Goal: Task Accomplishment & Management: Use online tool/utility

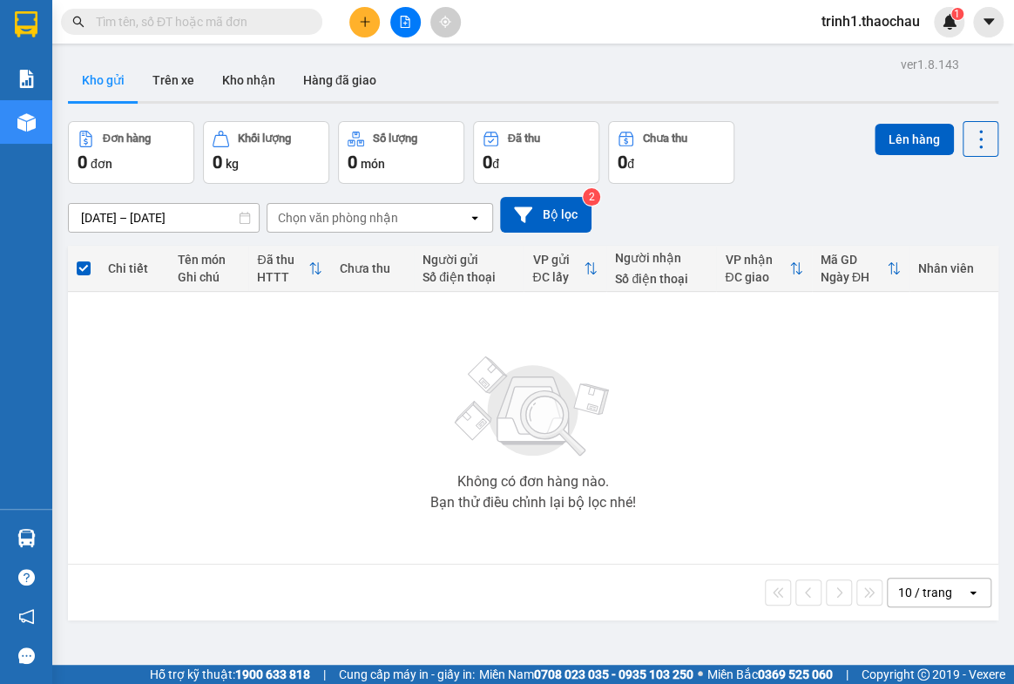
click at [234, 83] on button "Kho nhận" at bounding box center [248, 80] width 81 height 42
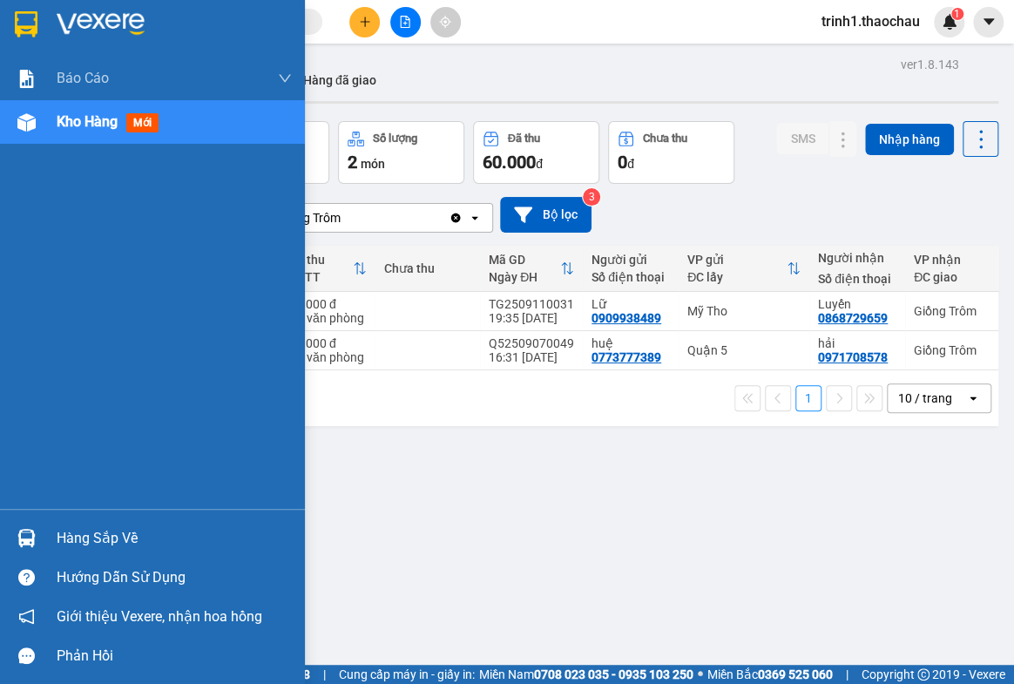
click at [63, 537] on div "Hàng sắp về" at bounding box center [174, 538] width 235 height 26
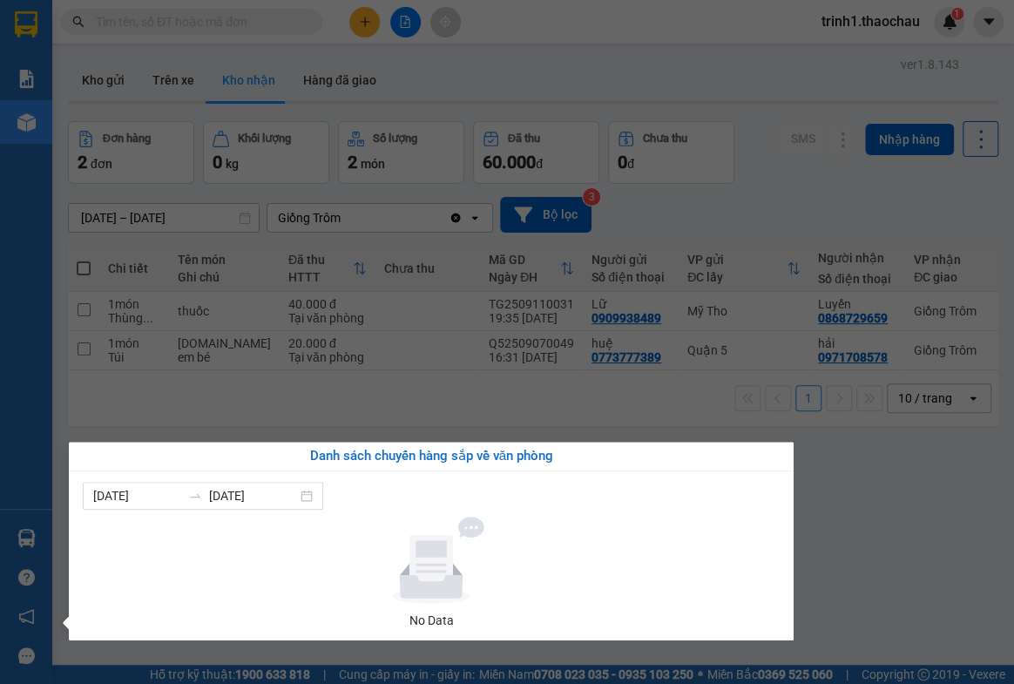
click at [403, 415] on section "Kết quả tìm kiếm ( 10 ) Bộ lọc Mã ĐH Trạng thái Món hàng Tổng cước Chưa cước Ng…" at bounding box center [507, 342] width 1014 height 684
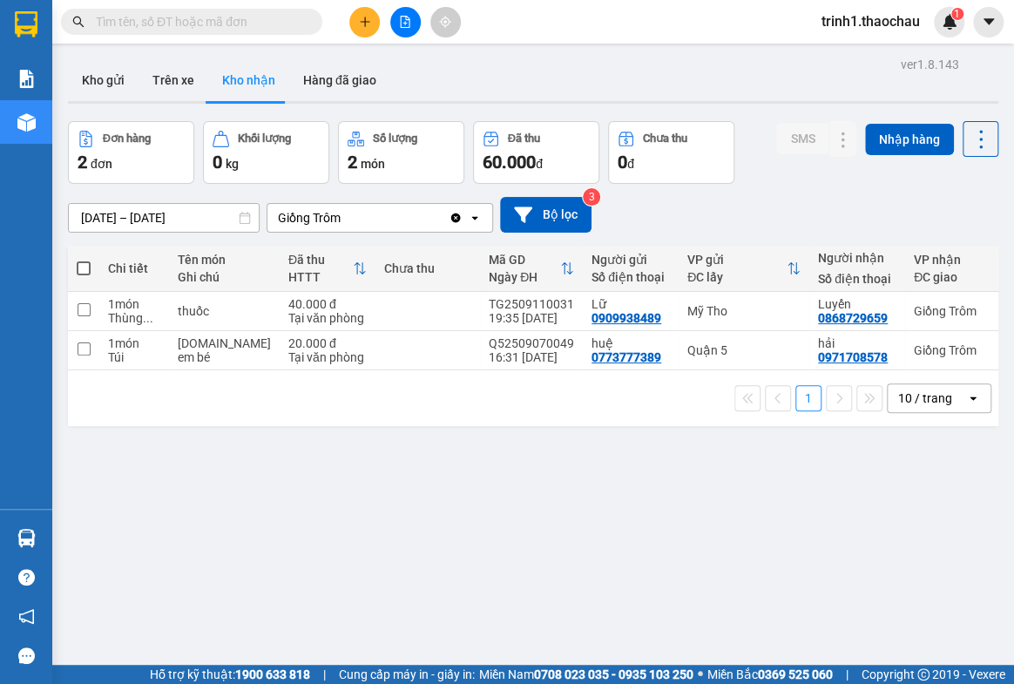
drag, startPoint x: 347, startPoint y: 97, endPoint x: 449, endPoint y: 92, distance: 102.9
click at [449, 92] on div "Kho gửi Trên xe Kho nhận Hàng đã giao" at bounding box center [533, 82] width 930 height 46
click at [412, 28] on button at bounding box center [405, 22] width 30 height 30
click at [98, 89] on button "Kho gửi" at bounding box center [103, 80] width 71 height 42
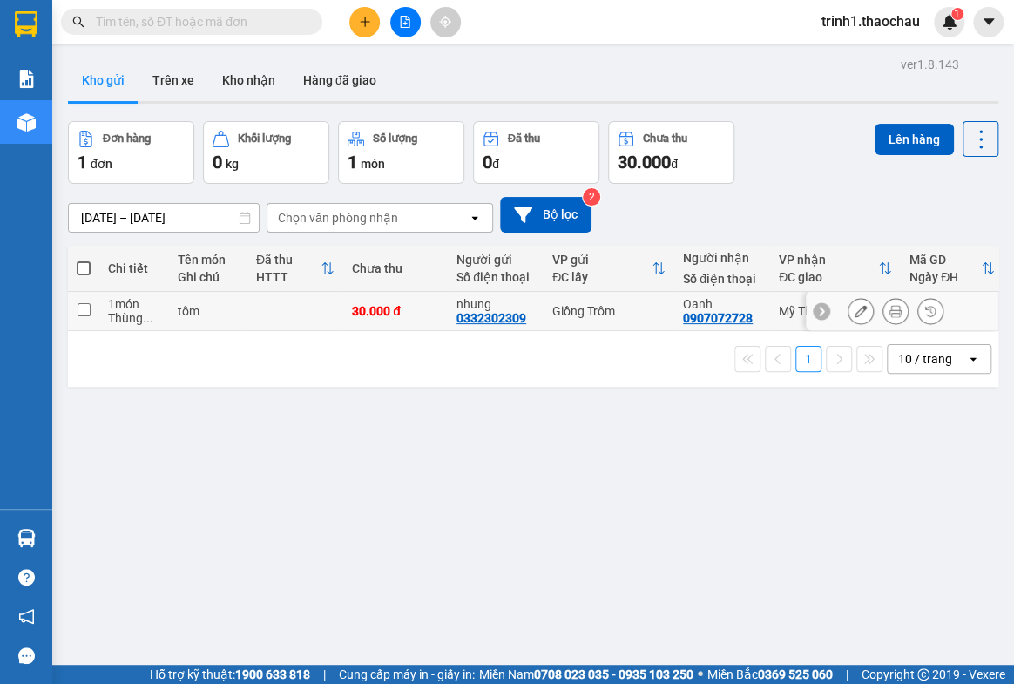
click at [279, 312] on td at bounding box center [295, 311] width 96 height 39
checkbox input "true"
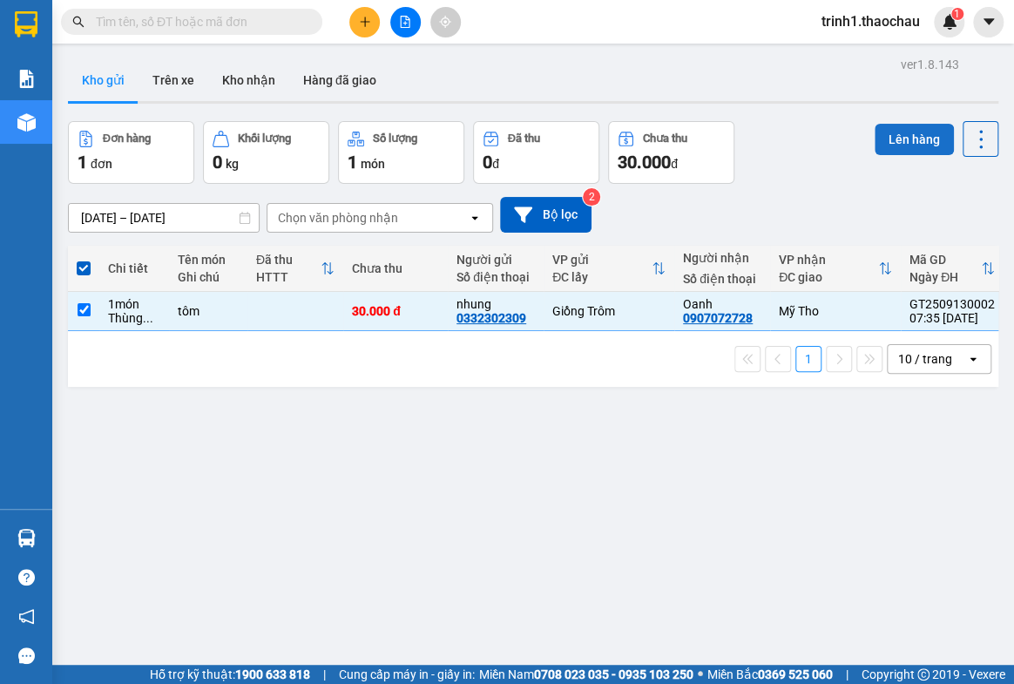
click at [876, 139] on button "Lên hàng" at bounding box center [913, 139] width 79 height 31
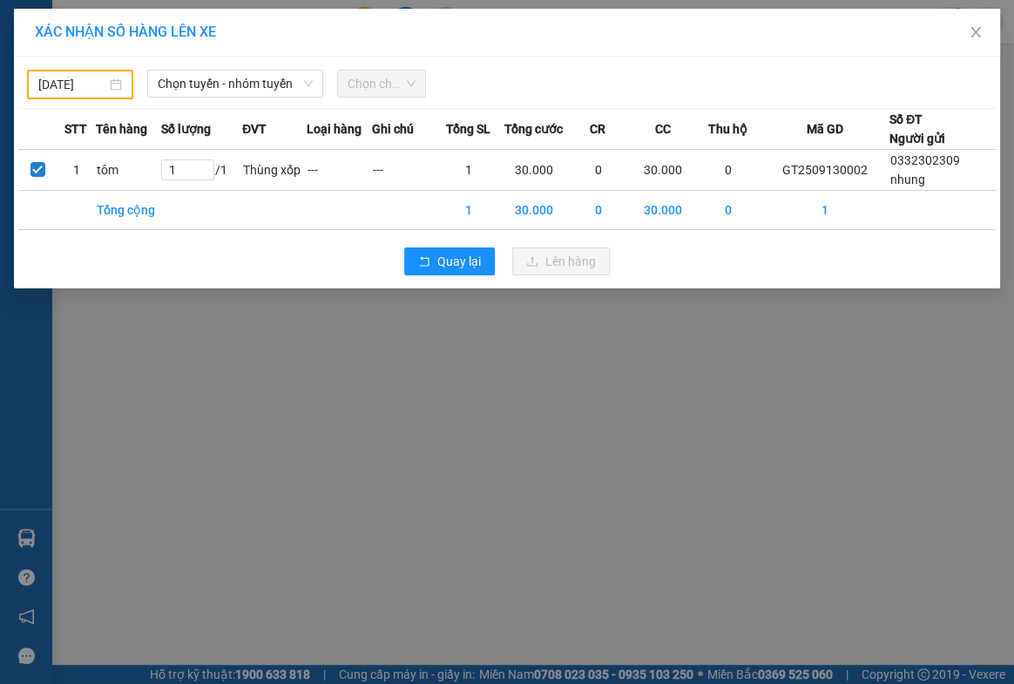
click at [116, 87] on div "[DATE]" at bounding box center [80, 84] width 84 height 19
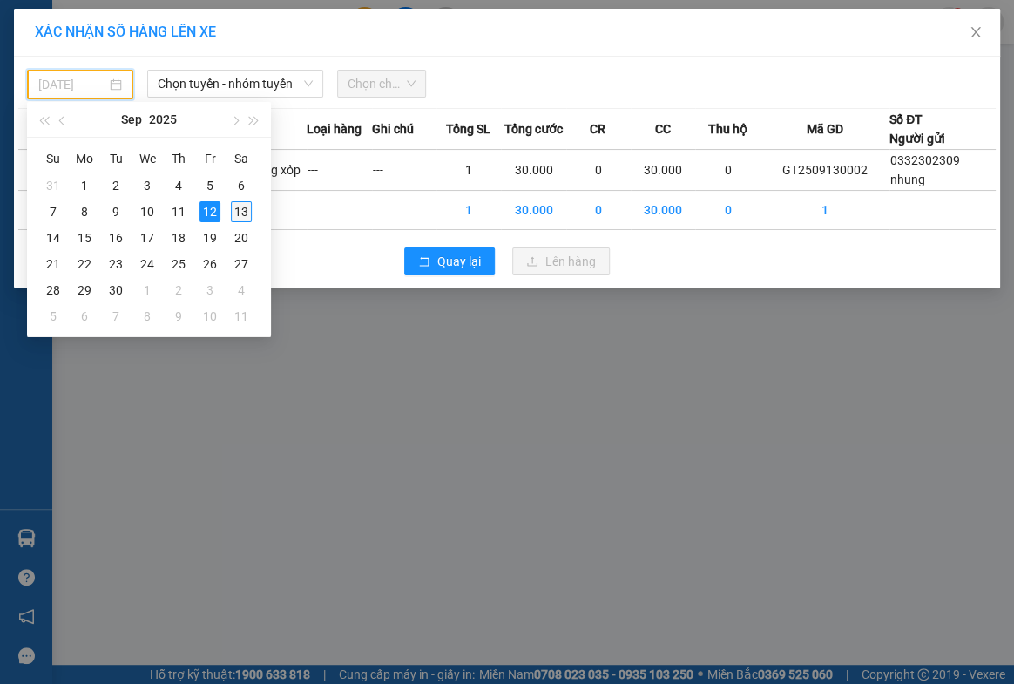
click at [247, 215] on div "13" at bounding box center [241, 211] width 21 height 21
type input "[DATE]"
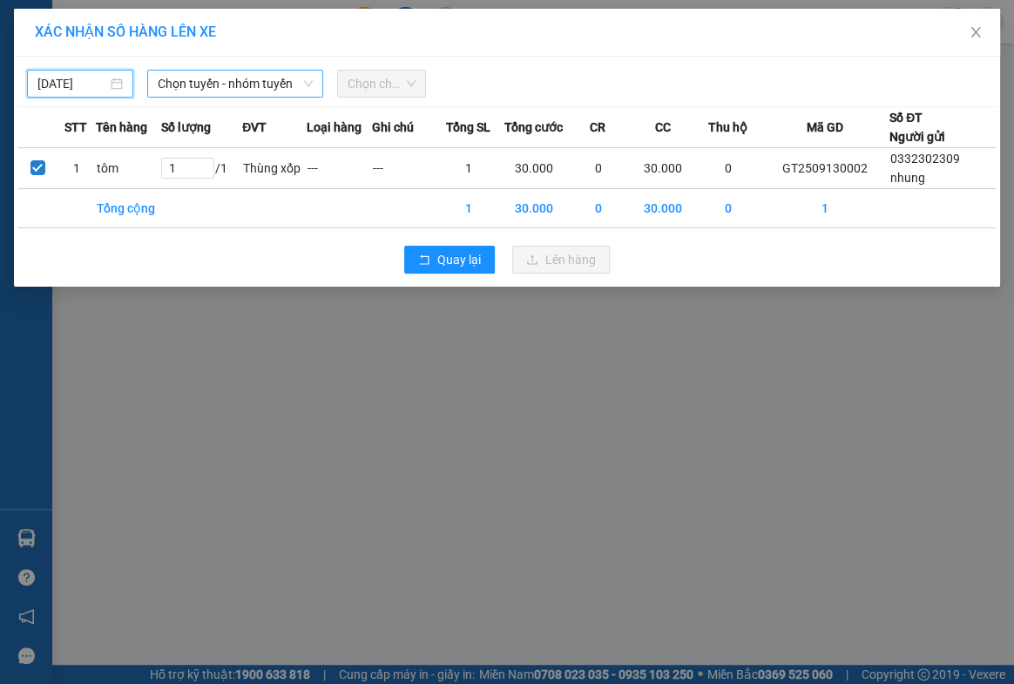
click at [248, 88] on span "Chọn tuyến - nhóm tuyến" at bounding box center [235, 84] width 154 height 26
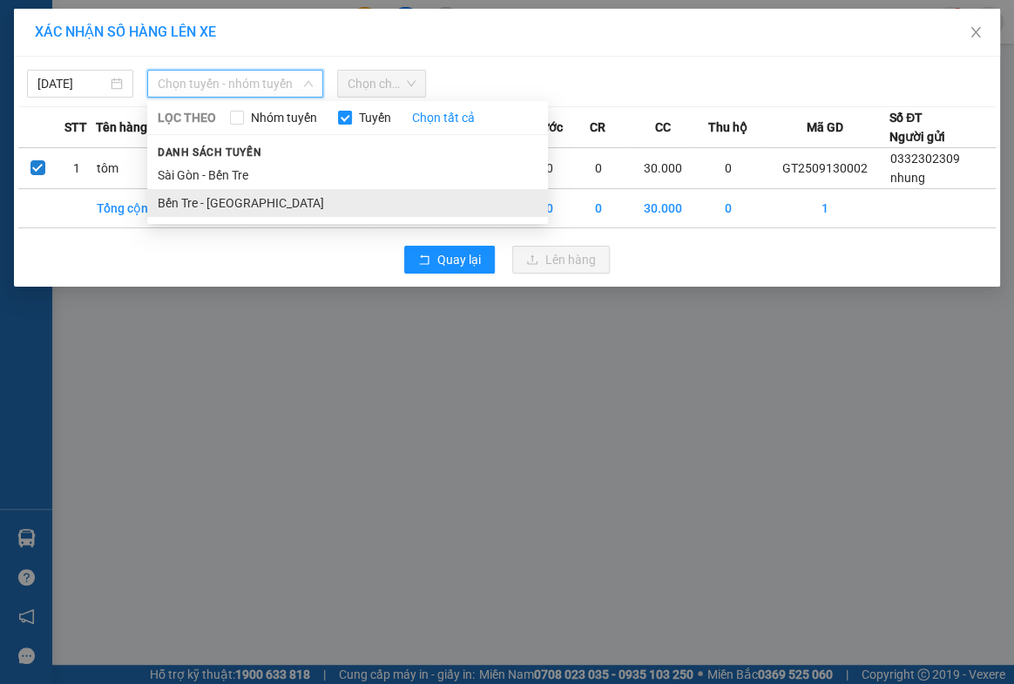
click at [213, 203] on li "Bến Tre - [GEOGRAPHIC_DATA]" at bounding box center [347, 203] width 401 height 28
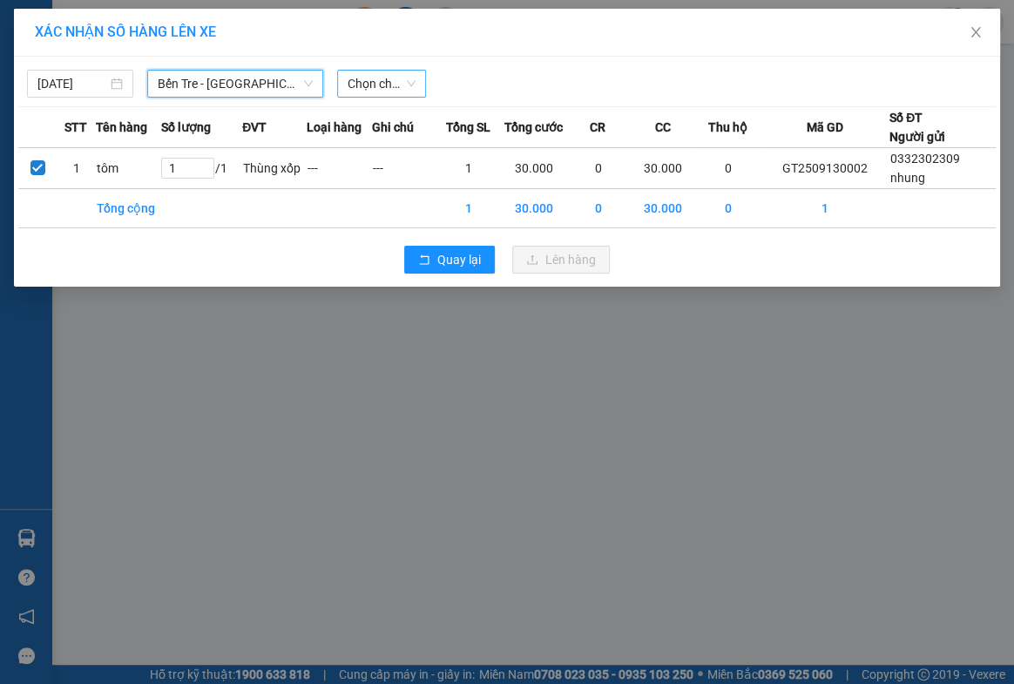
click at [339, 92] on div "Chọn chuyến" at bounding box center [382, 84] width 90 height 28
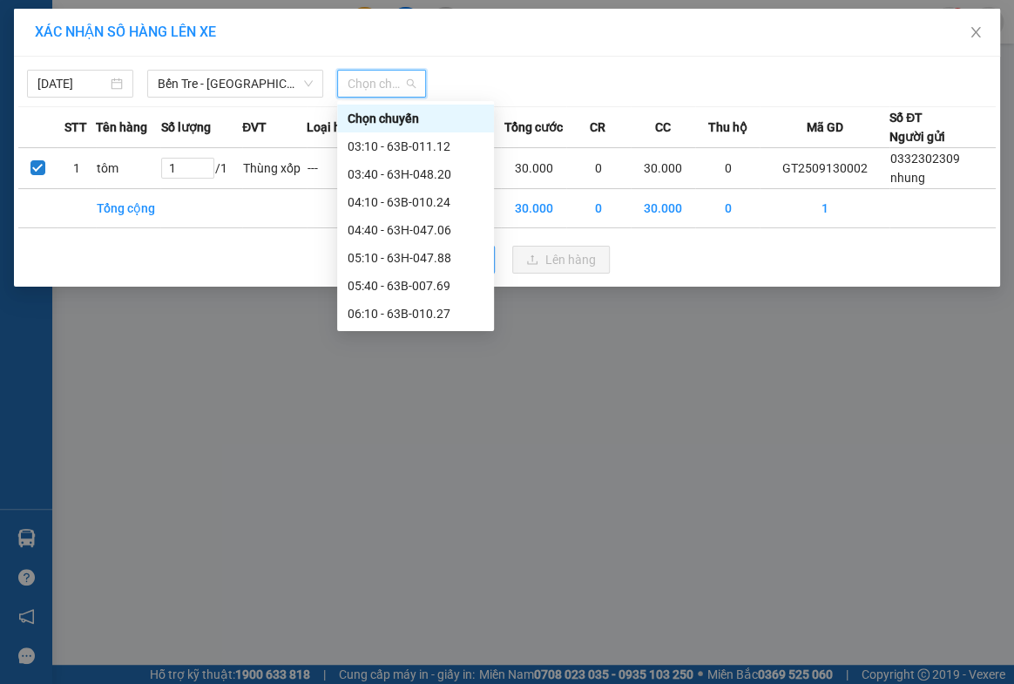
scroll to position [237, 0]
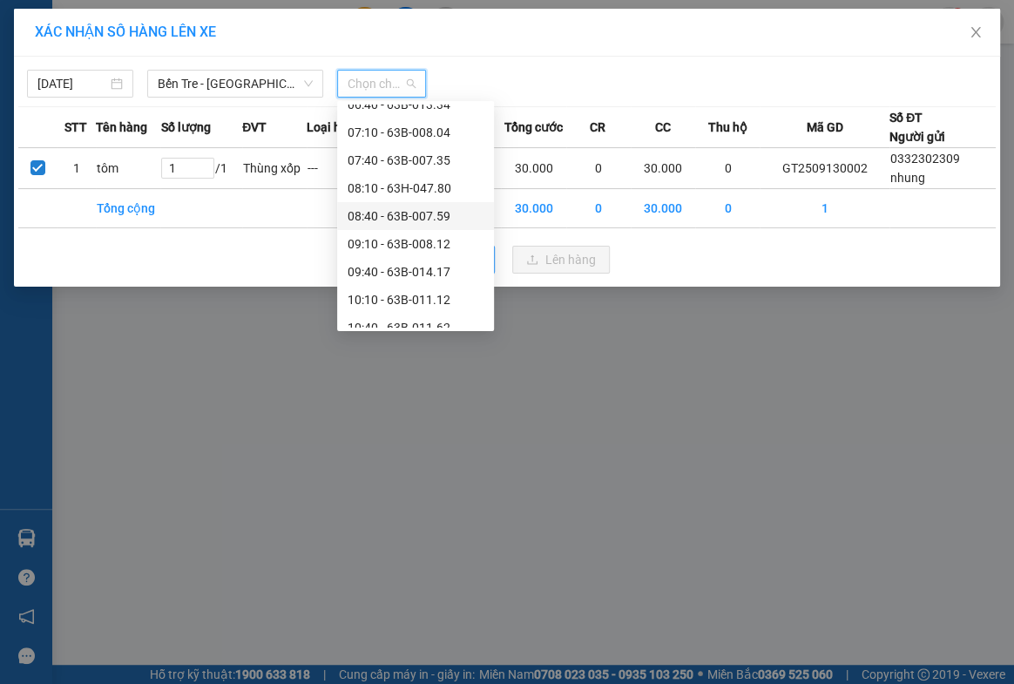
click at [388, 219] on div "08:40 - 63B-007.59" at bounding box center [416, 215] width 136 height 19
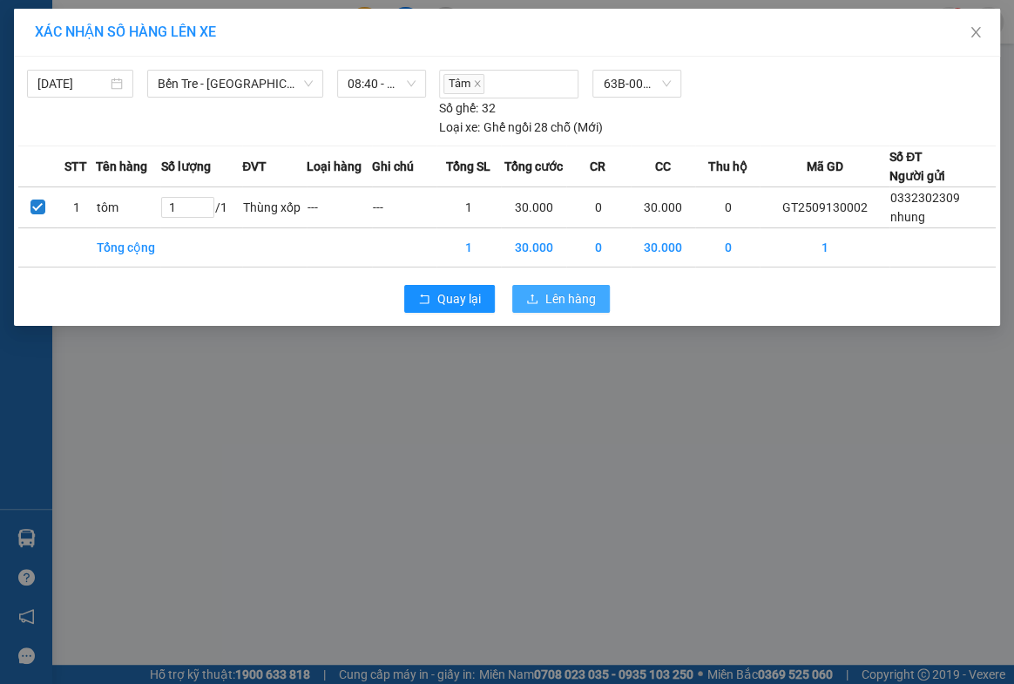
click at [561, 291] on span "Lên hàng" at bounding box center [570, 298] width 51 height 19
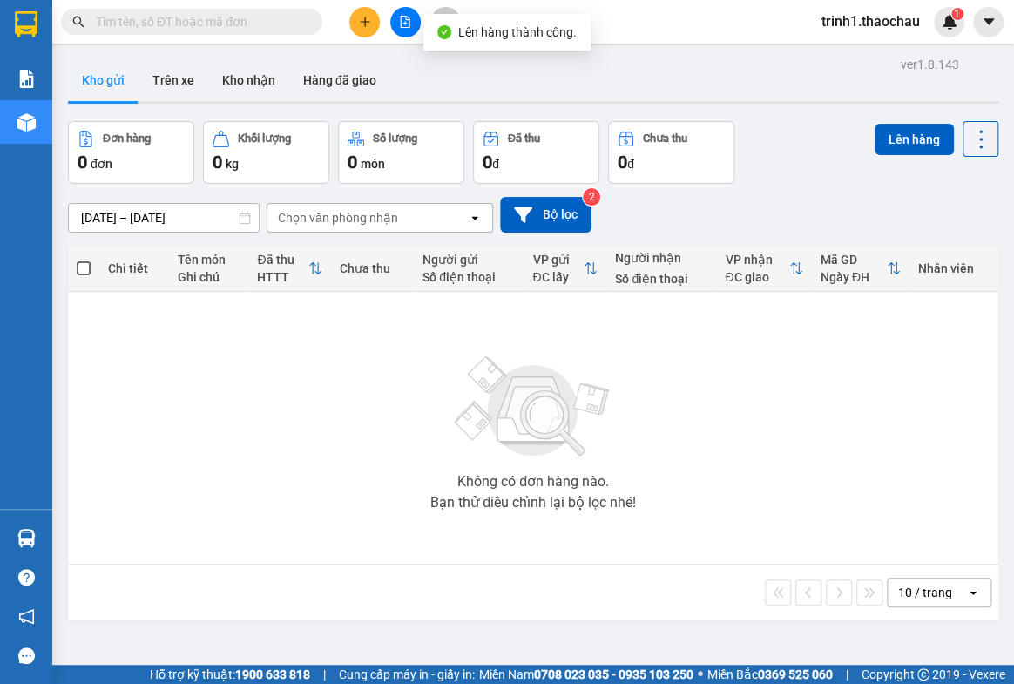
click at [406, 20] on icon "file-add" at bounding box center [405, 22] width 12 height 12
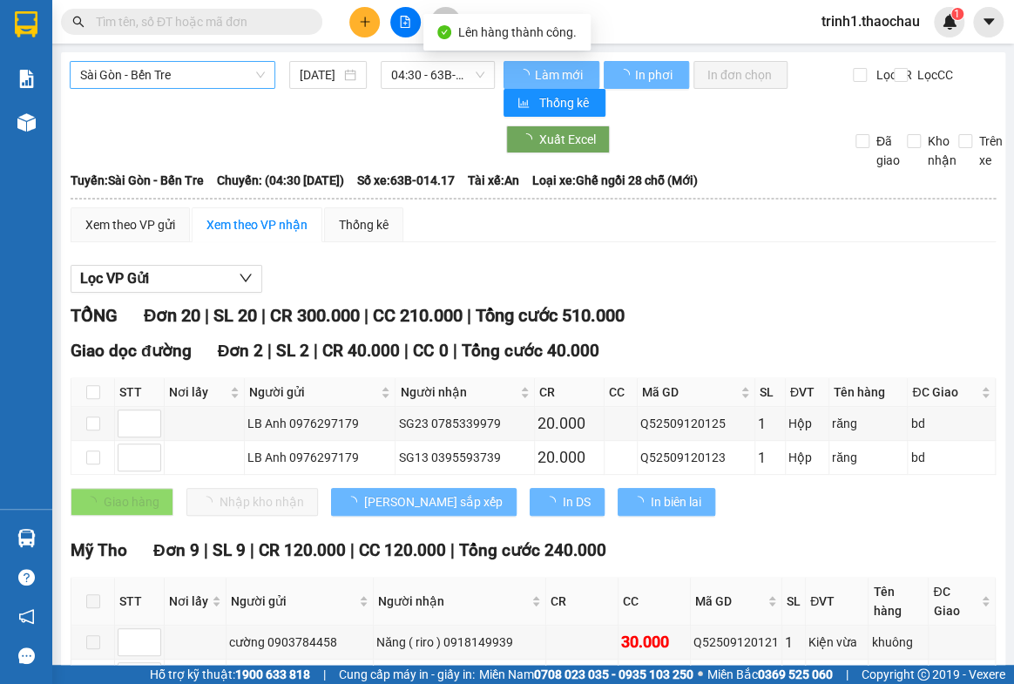
click at [192, 77] on span "Sài Gòn - Bến Tre" at bounding box center [172, 75] width 185 height 26
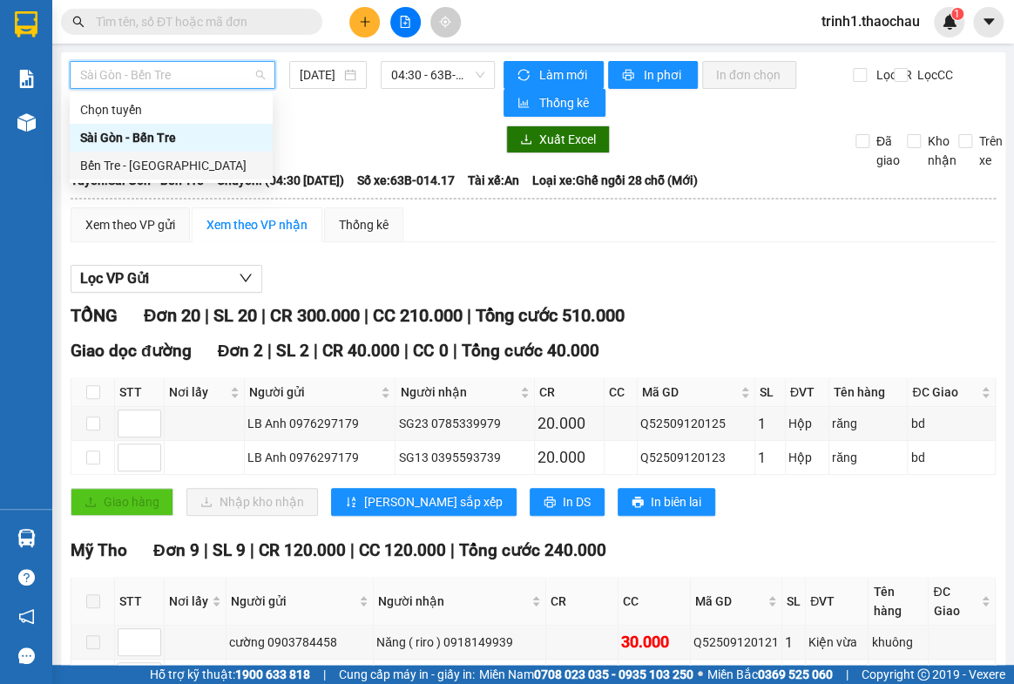
click at [163, 167] on div "Bến Tre - [GEOGRAPHIC_DATA]" at bounding box center [171, 165] width 182 height 19
type input "[DATE]"
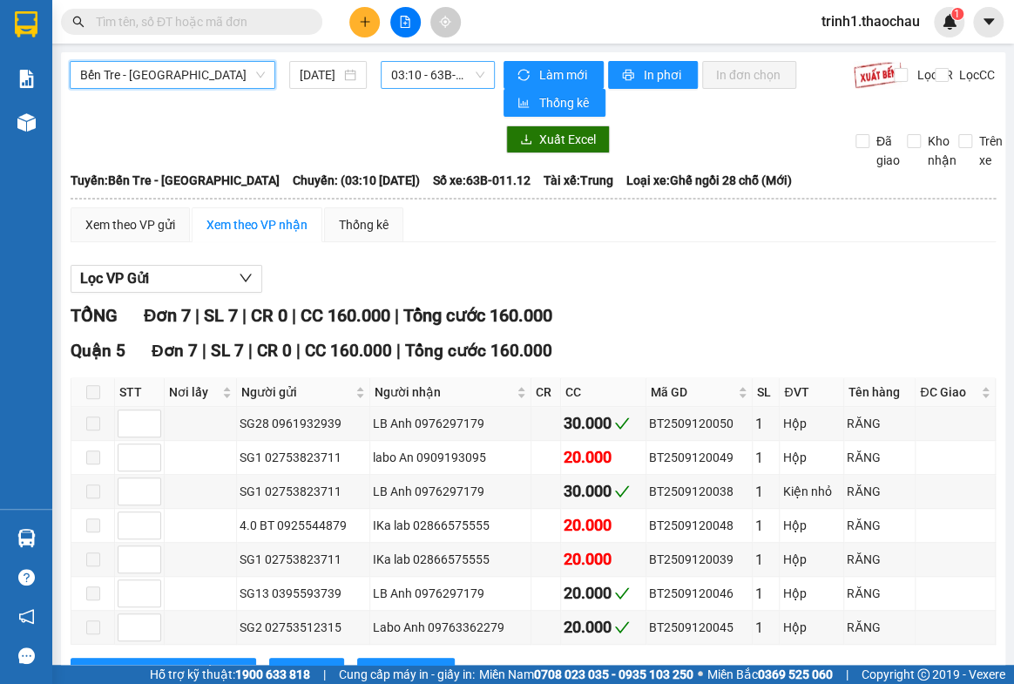
click at [427, 84] on span "03:10 - 63B-011.12" at bounding box center [437, 75] width 93 height 26
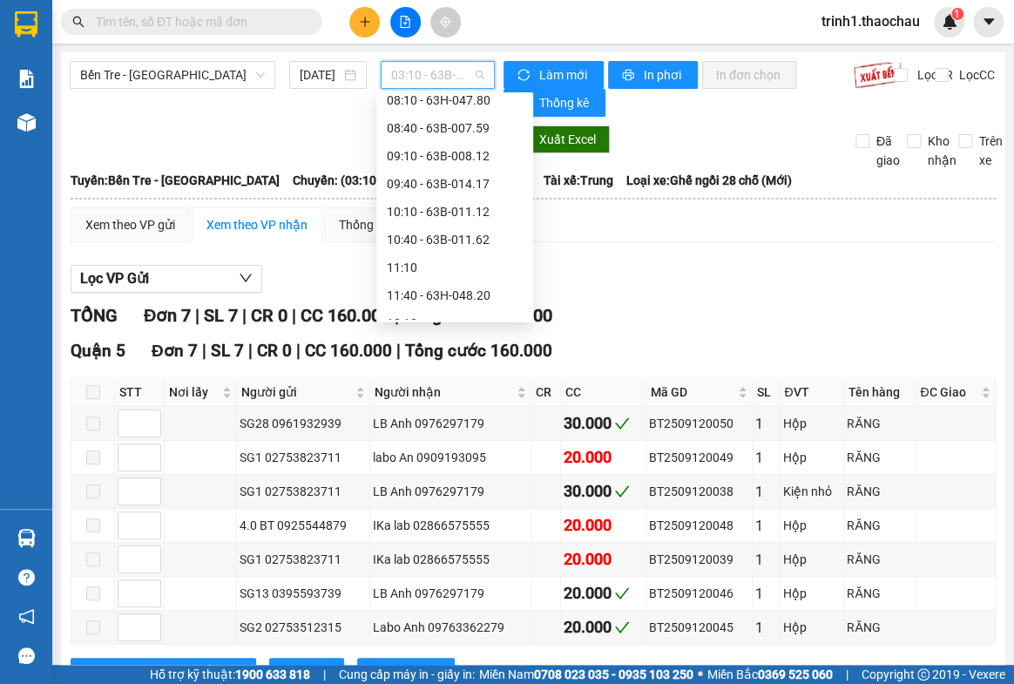
scroll to position [237, 0]
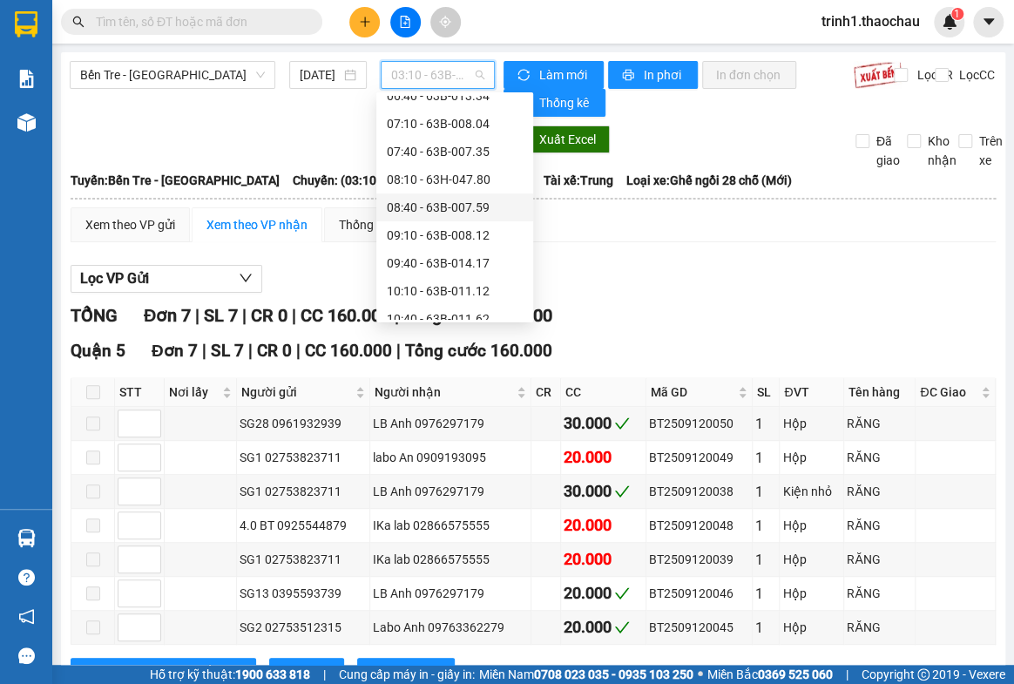
click at [435, 200] on div "08:40 - 63B-007.59" at bounding box center [455, 207] width 136 height 19
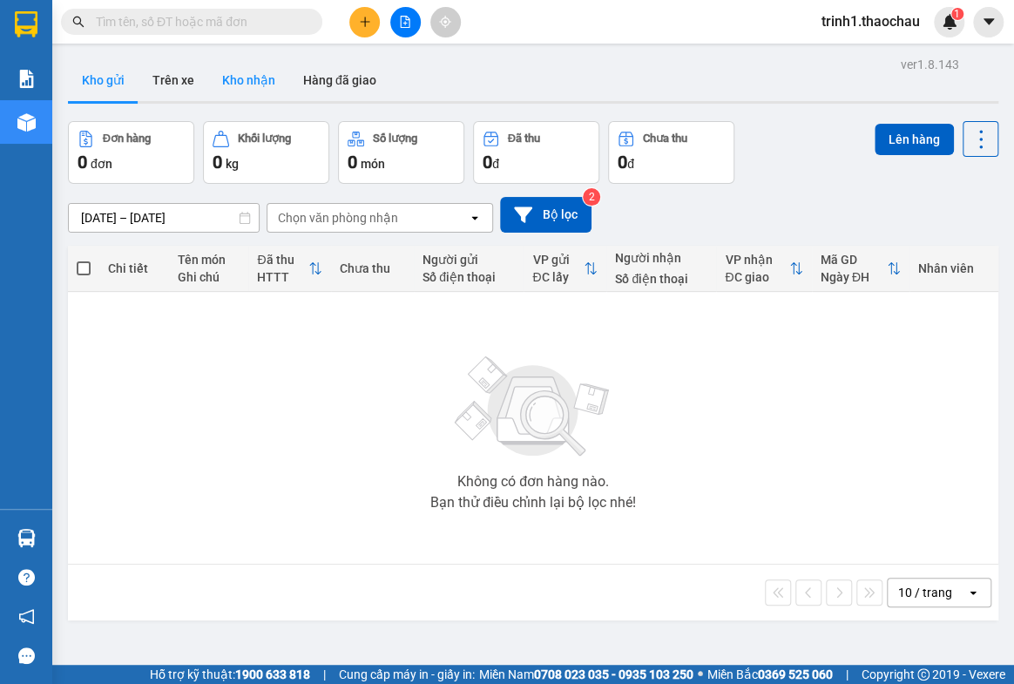
click at [241, 77] on button "Kho nhận" at bounding box center [248, 80] width 81 height 42
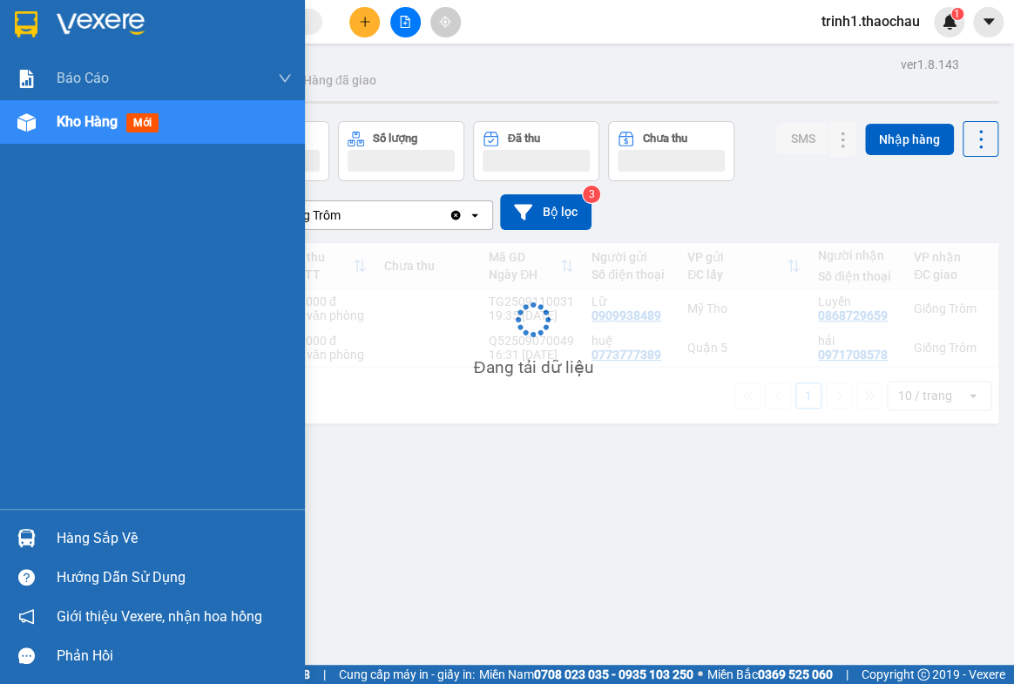
click at [130, 570] on div "Hướng dẫn sử dụng" at bounding box center [174, 577] width 235 height 26
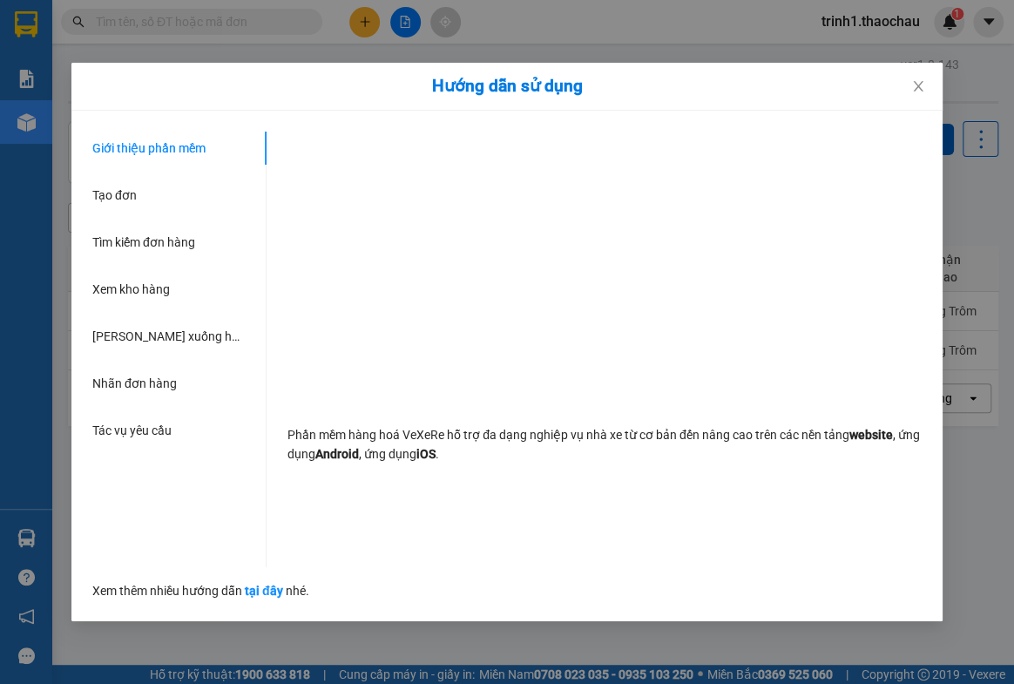
click at [40, 529] on div "Hướng dẫn sử dụng Giới thiệu phần mềm Tạo đơn Tìm kiếm đơn hàng Xem kho hàng Lê…" at bounding box center [507, 342] width 1014 height 684
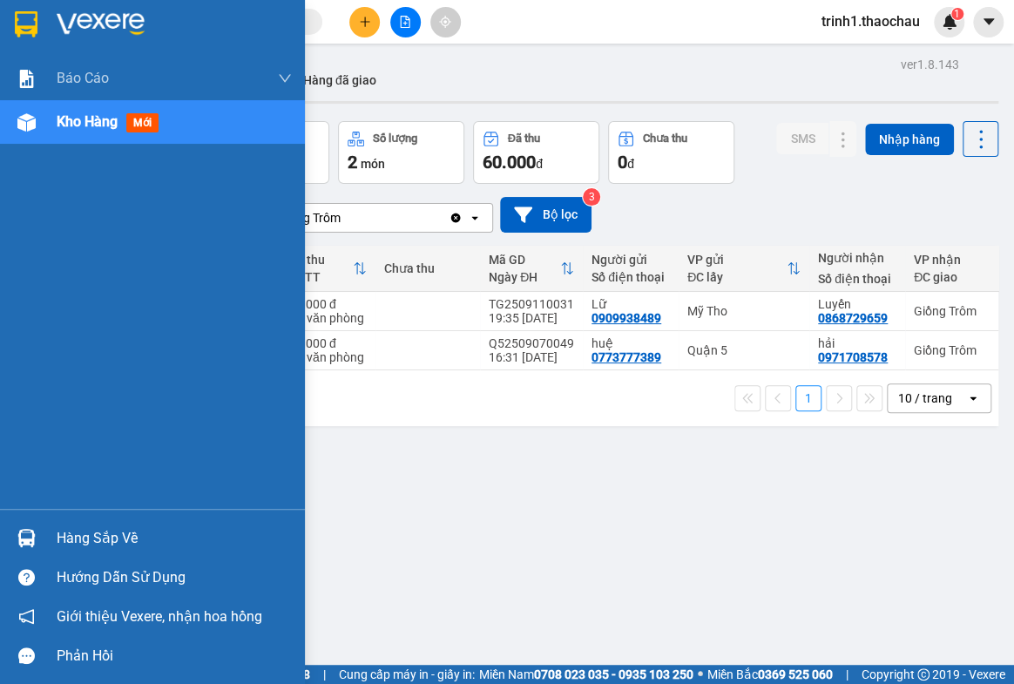
click at [63, 533] on div "Hàng sắp về" at bounding box center [174, 538] width 235 height 26
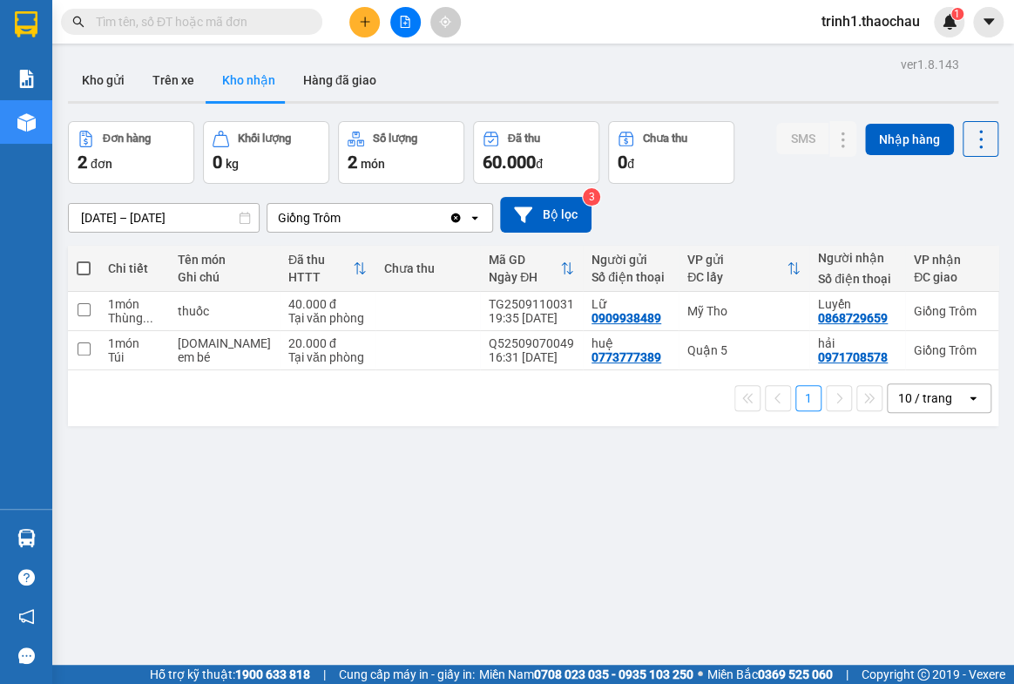
click at [684, 219] on section "Kết quả tìm kiếm ( 10 ) Bộ lọc Mã ĐH Trạng thái Món hàng Tổng cước Chưa cước Ng…" at bounding box center [507, 342] width 1014 height 684
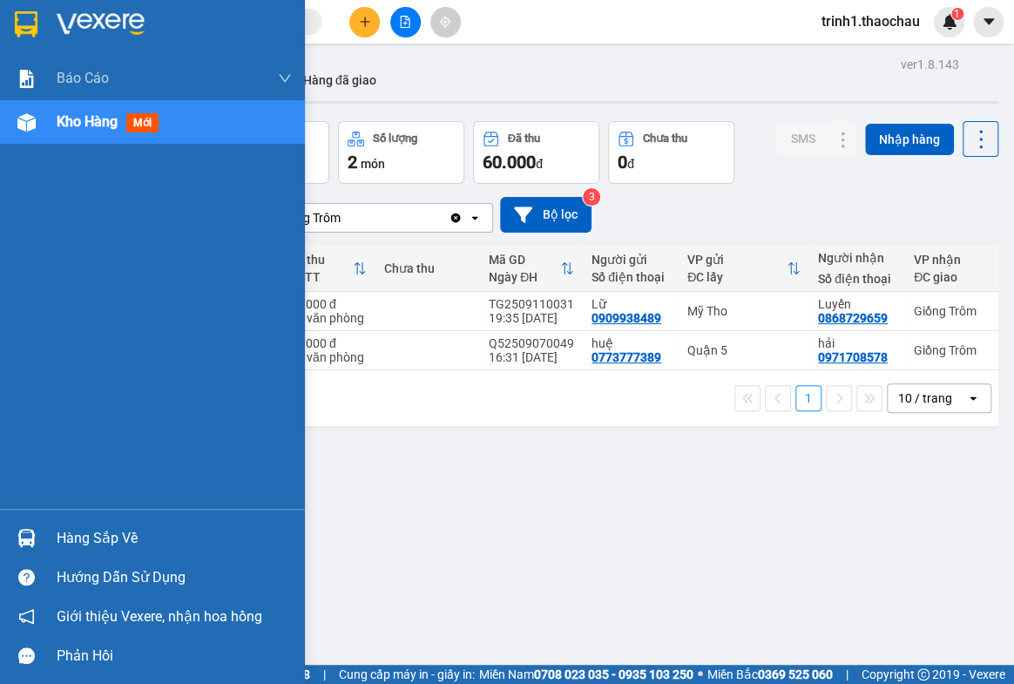
click at [55, 531] on div "Hàng sắp về" at bounding box center [152, 537] width 305 height 39
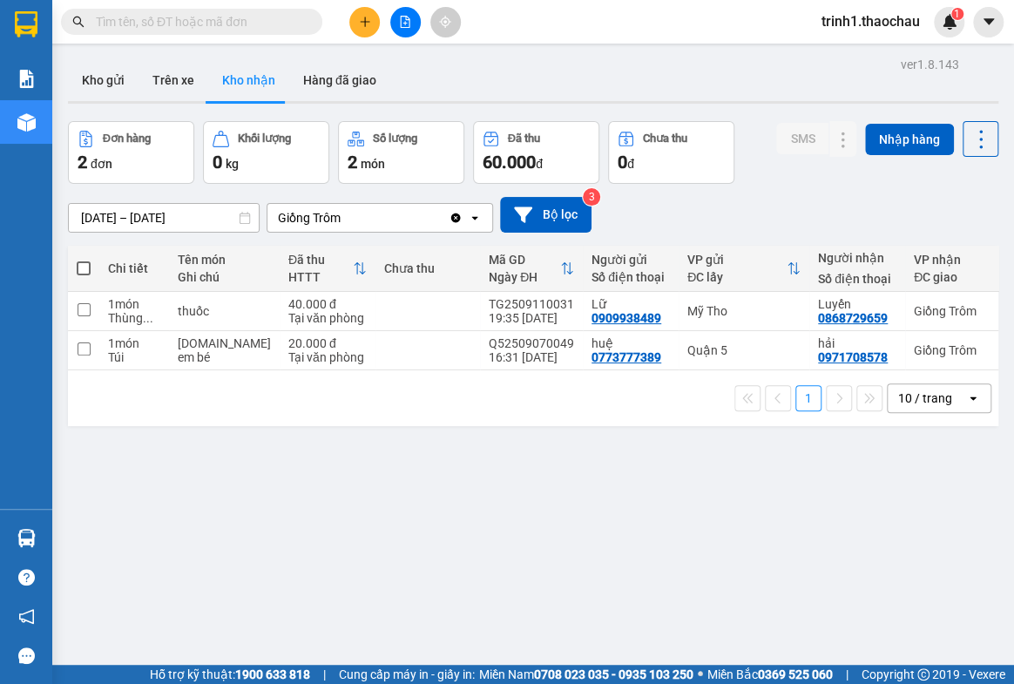
click at [871, 519] on section "Kết quả tìm kiếm ( 10 ) Bộ lọc Mã ĐH Trạng thái Món hàng Tổng cước Chưa cước Ng…" at bounding box center [507, 342] width 1014 height 684
click at [104, 88] on button "Kho gửi" at bounding box center [103, 80] width 71 height 42
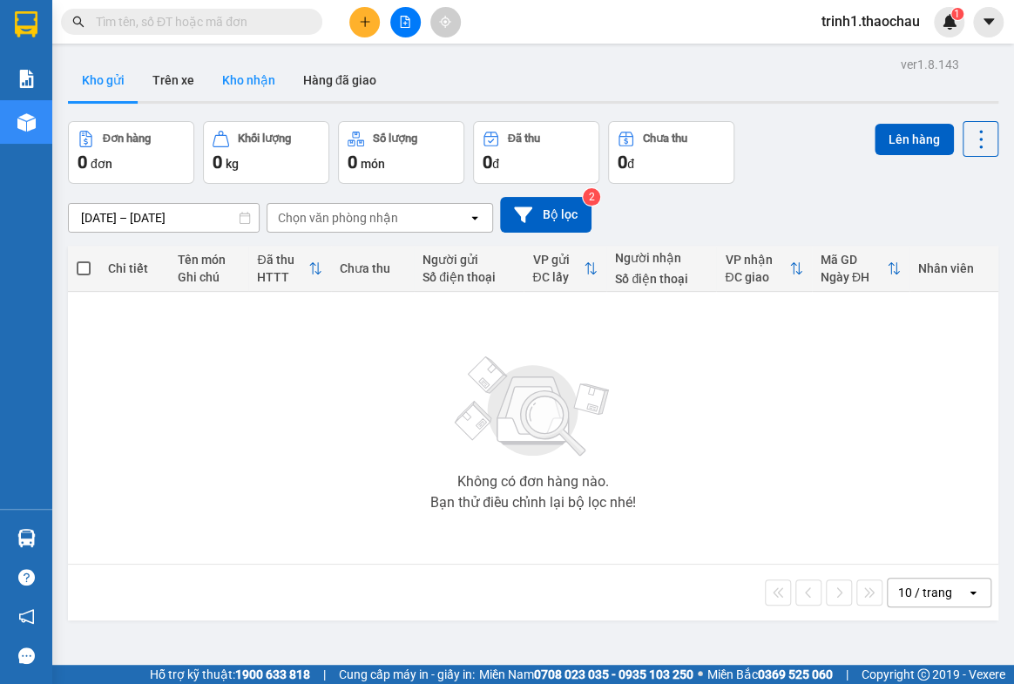
click at [260, 80] on button "Kho nhận" at bounding box center [248, 80] width 81 height 42
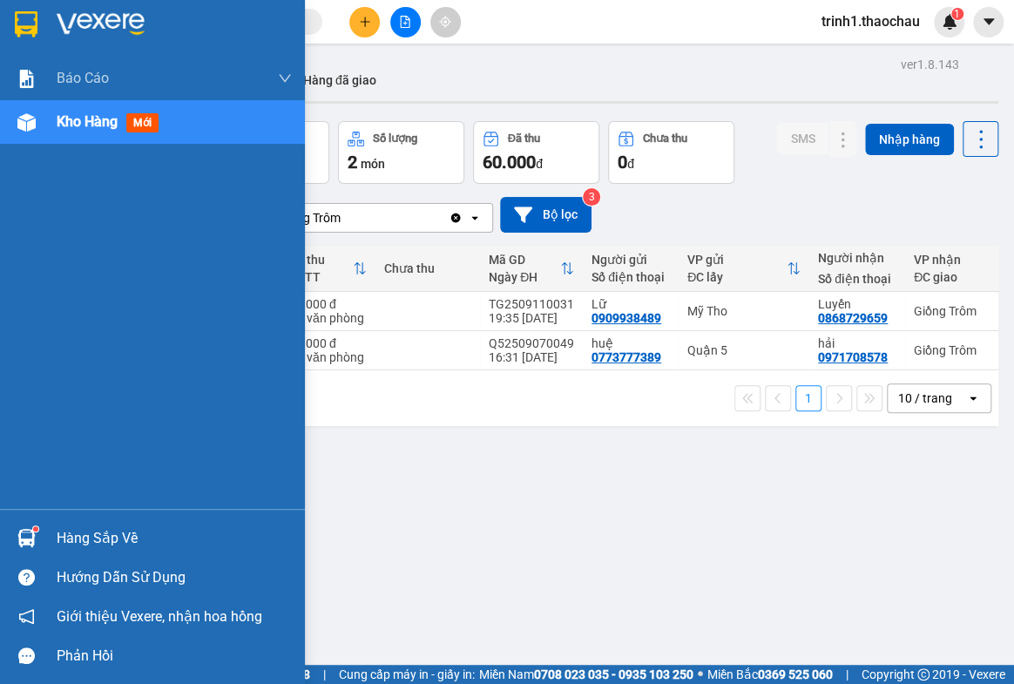
click at [87, 547] on div "Hàng sắp về" at bounding box center [174, 538] width 235 height 26
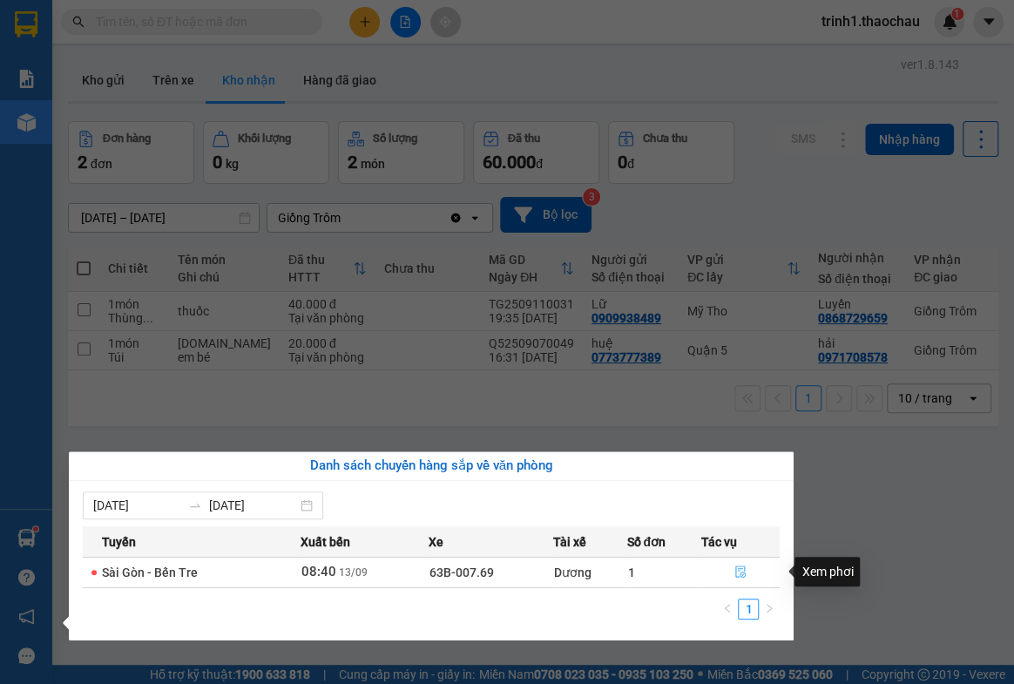
click at [745, 568] on icon "file-done" at bounding box center [740, 571] width 12 height 12
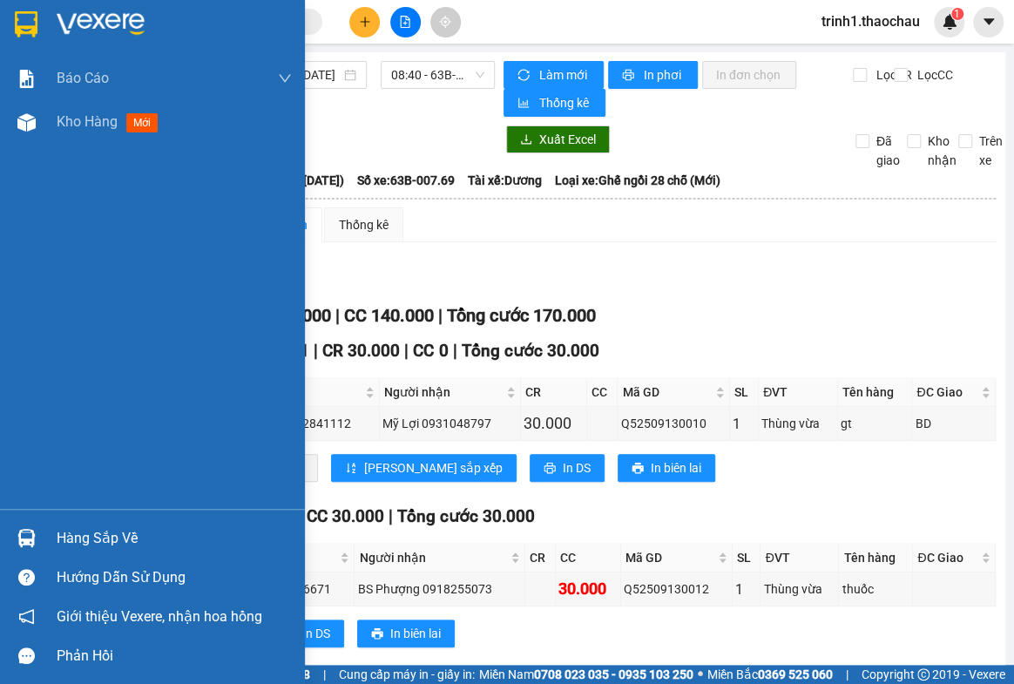
click at [65, 540] on div "Hàng sắp về" at bounding box center [174, 538] width 235 height 26
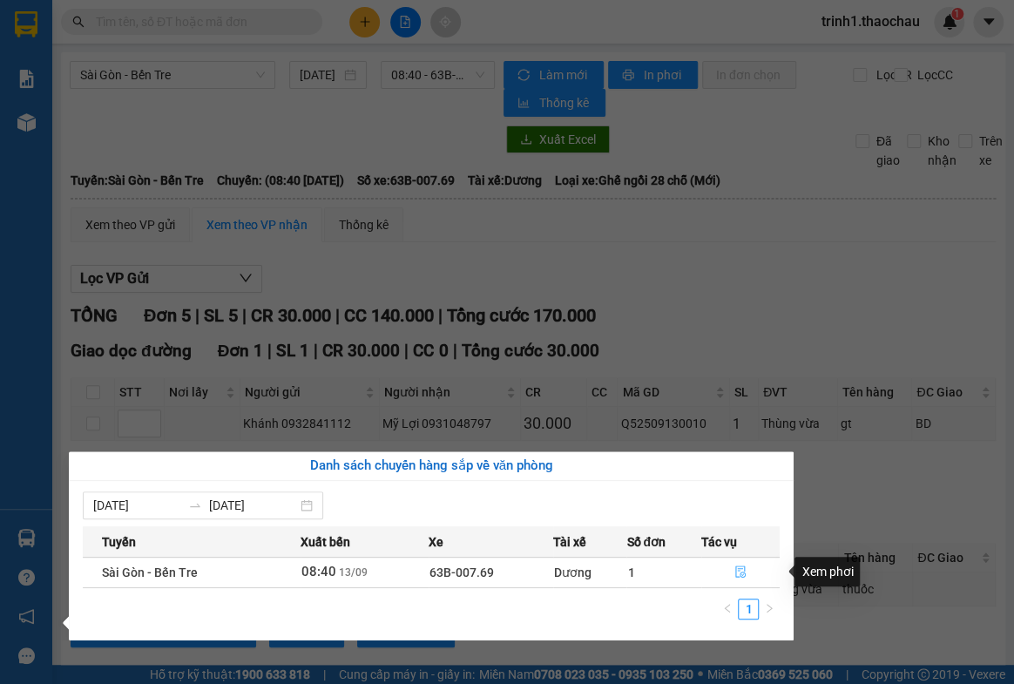
click at [738, 570] on icon "file-done" at bounding box center [740, 571] width 10 height 12
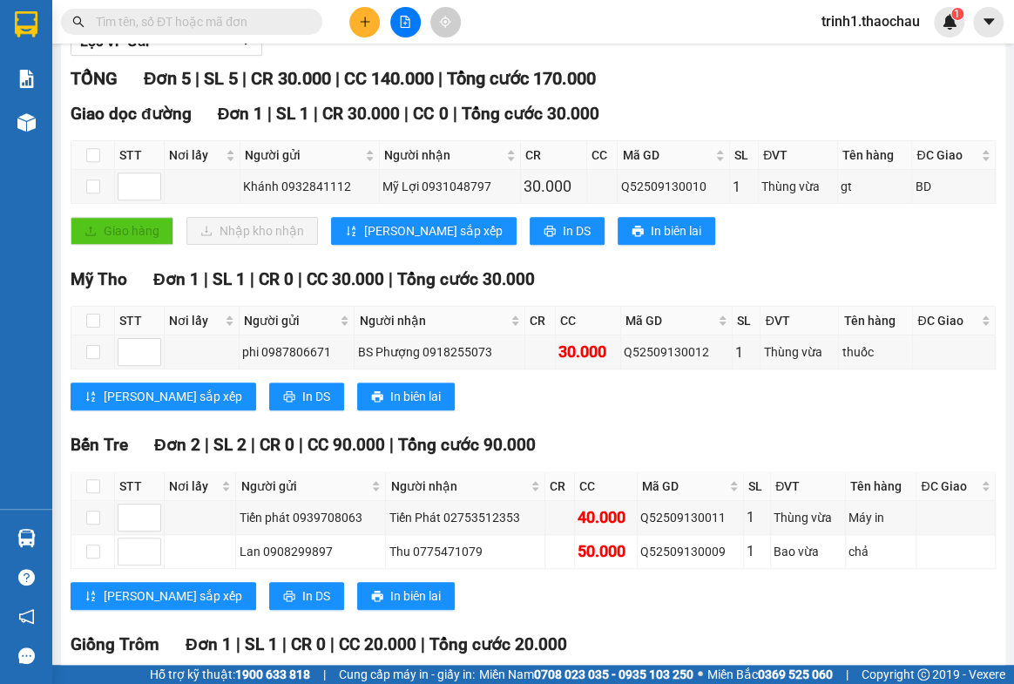
scroll to position [394, 0]
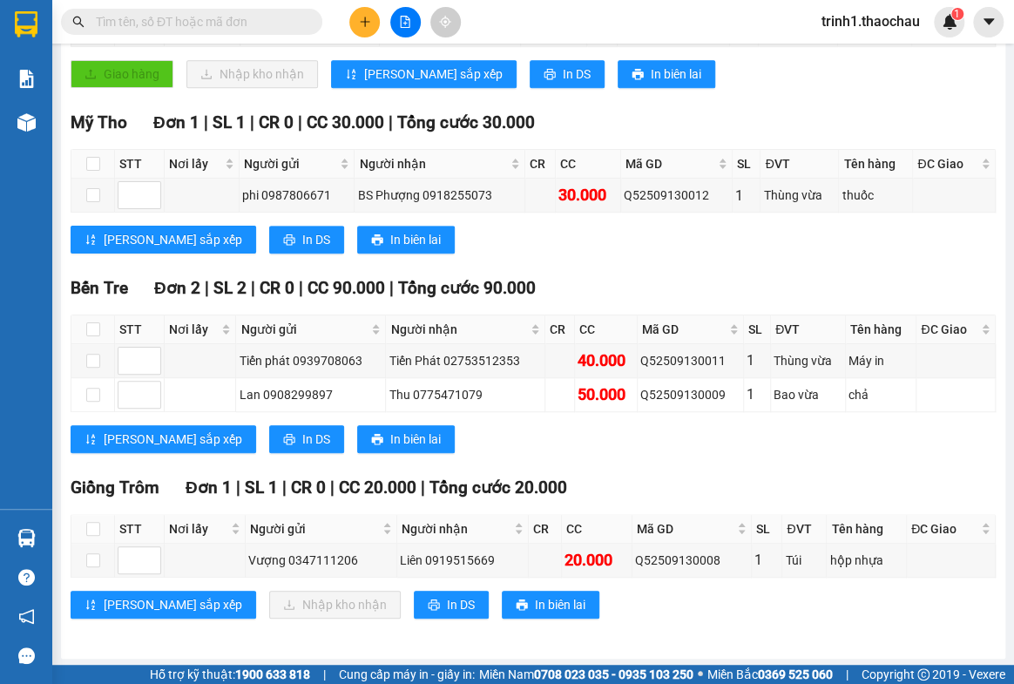
click at [626, 632] on div "TỔNG Đơn 5 | SL 5 | CR 30.000 | CC 140.000 | Tổng cước 170.000 Giao dọc đường Đ…" at bounding box center [533, 275] width 925 height 732
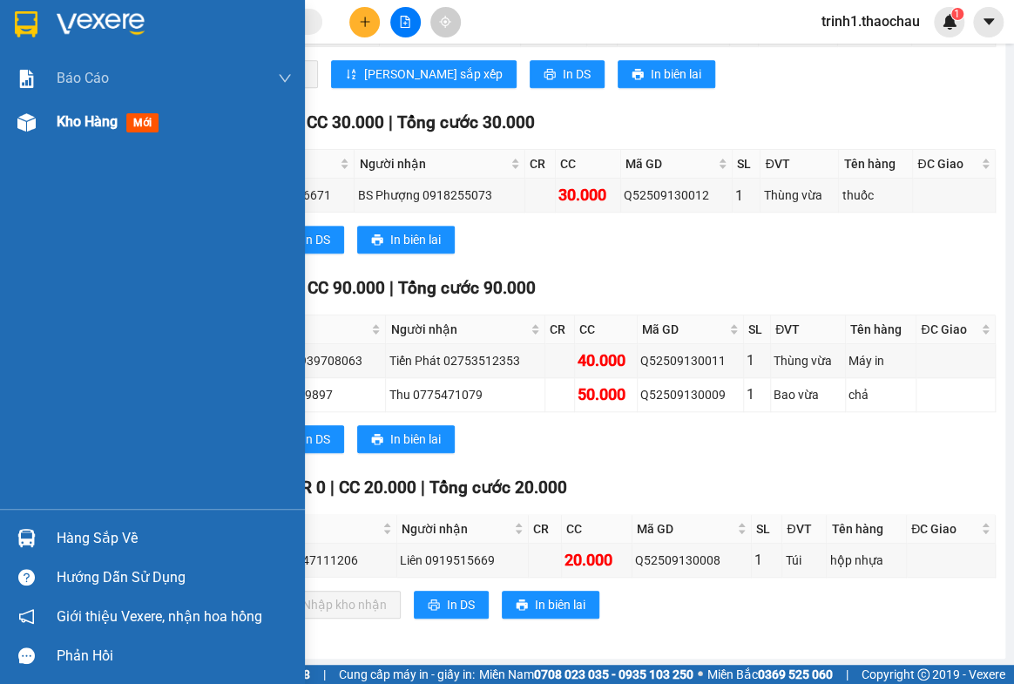
click at [70, 126] on span "Kho hàng" at bounding box center [87, 121] width 61 height 17
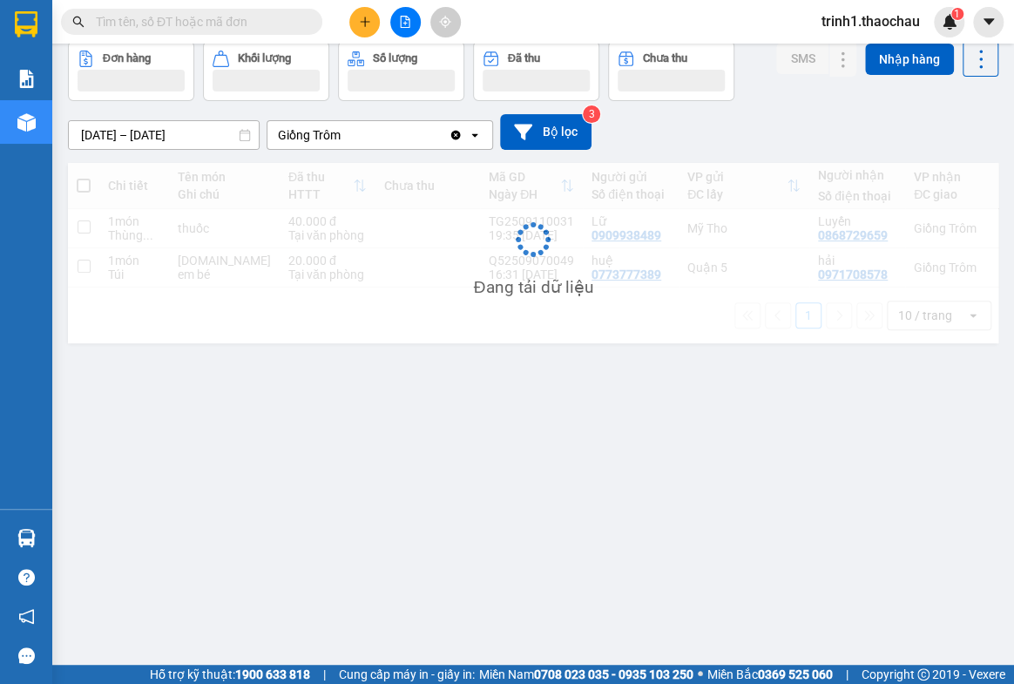
scroll to position [79, 0]
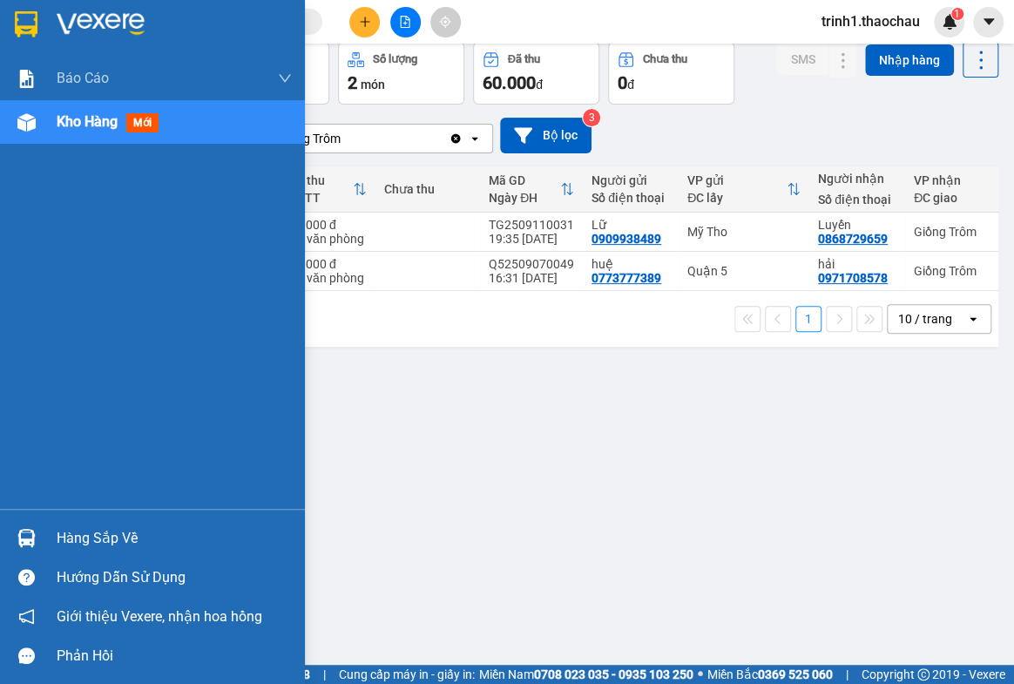
click at [53, 542] on div "Hàng sắp về" at bounding box center [152, 537] width 305 height 39
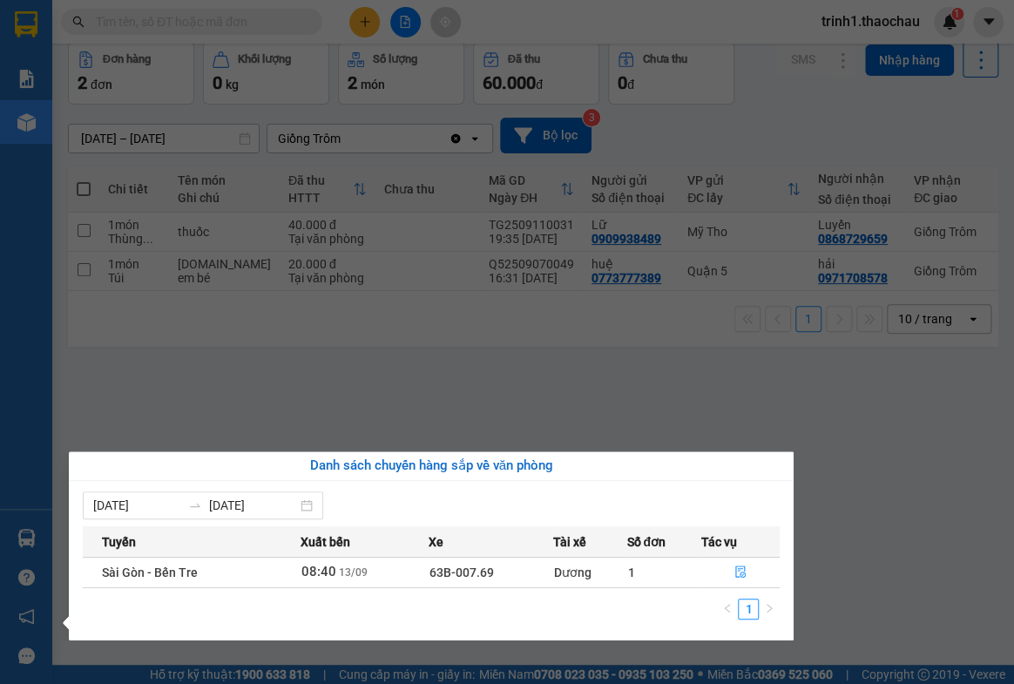
click at [904, 494] on section "Kết quả tìm kiếm ( 10 ) Bộ lọc Mã ĐH Trạng thái Món hàng Tổng cước Chưa cước Ng…" at bounding box center [507, 342] width 1014 height 684
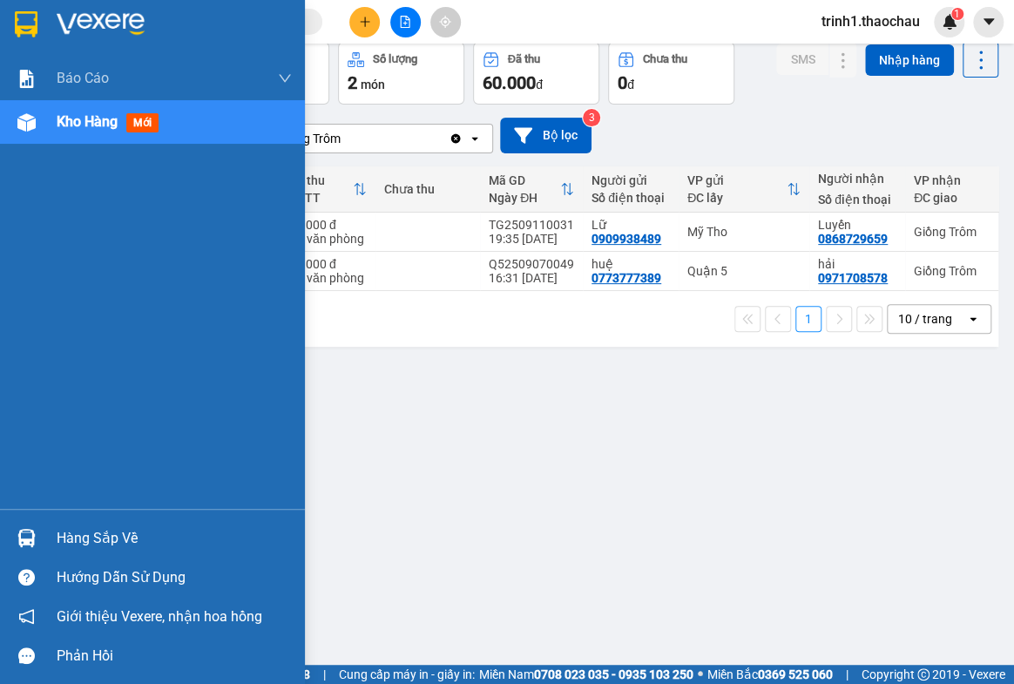
click at [128, 540] on div "Hàng sắp về" at bounding box center [174, 538] width 235 height 26
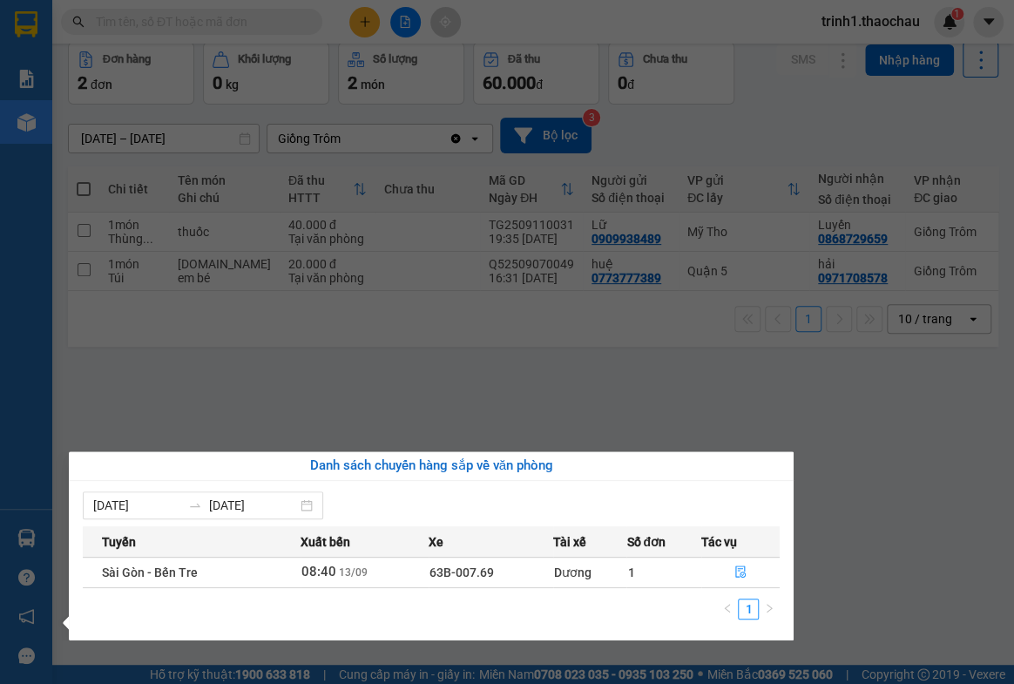
click at [833, 447] on section "Kết quả tìm kiếm ( 10 ) Bộ lọc Mã ĐH Trạng thái Món hàng Tổng cước Chưa cước Ng…" at bounding box center [507, 342] width 1014 height 684
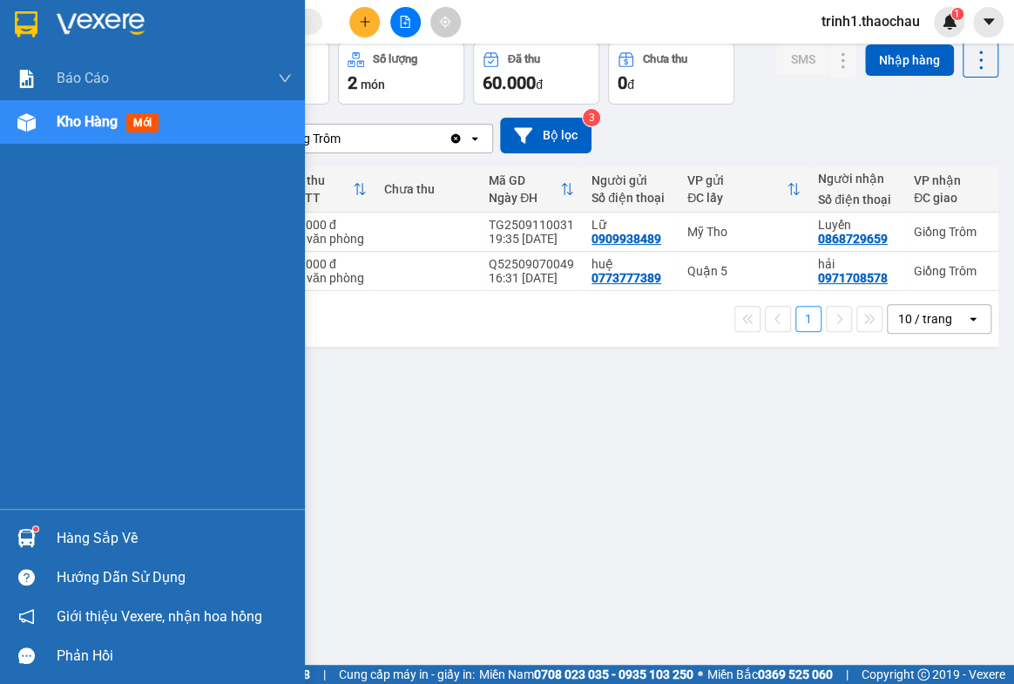
click at [107, 116] on span "Kho hàng" at bounding box center [87, 121] width 61 height 17
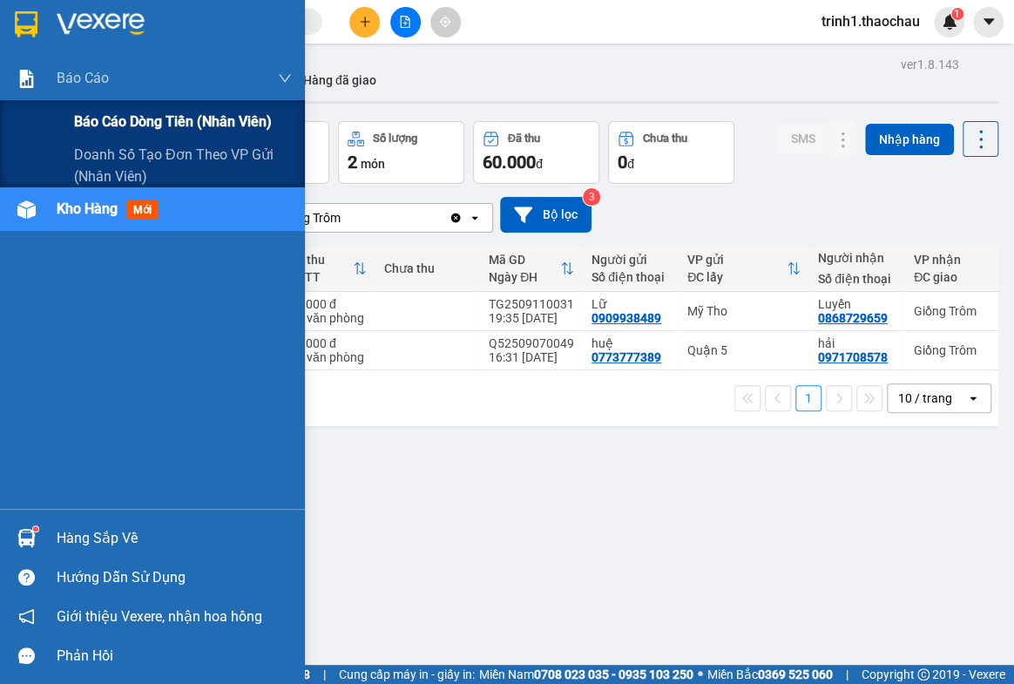
click at [96, 122] on span "Báo cáo dòng tiền (nhân viên)" at bounding box center [173, 122] width 198 height 22
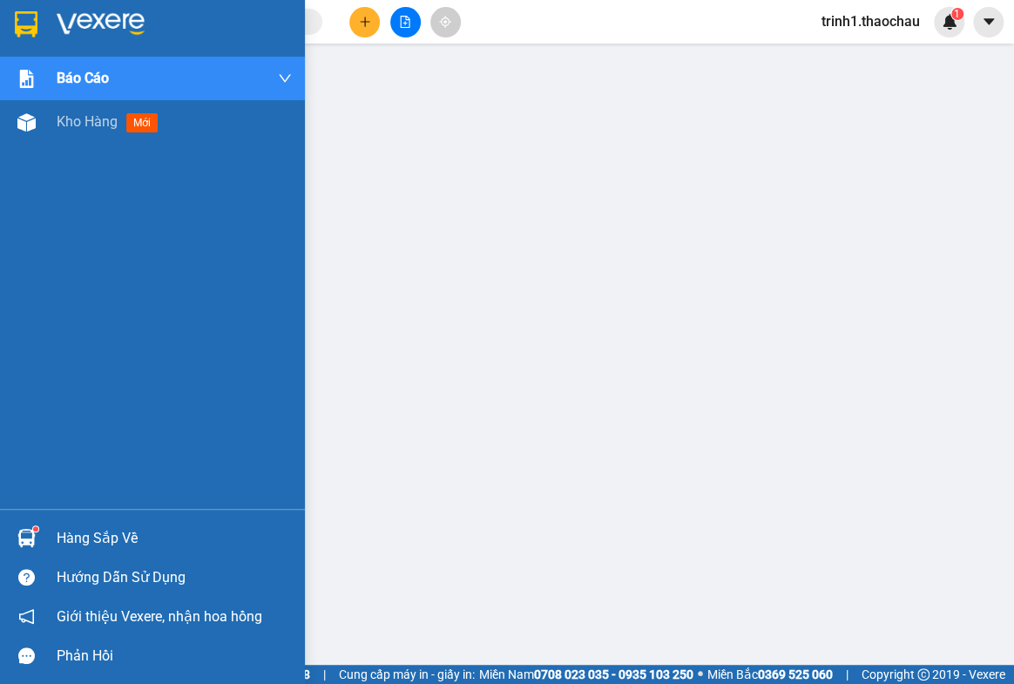
drag, startPoint x: 98, startPoint y: 535, endPoint x: 172, endPoint y: 523, distance: 74.2
click at [100, 535] on div "Hàng sắp về" at bounding box center [174, 538] width 235 height 26
